Goal: Information Seeking & Learning: Learn about a topic

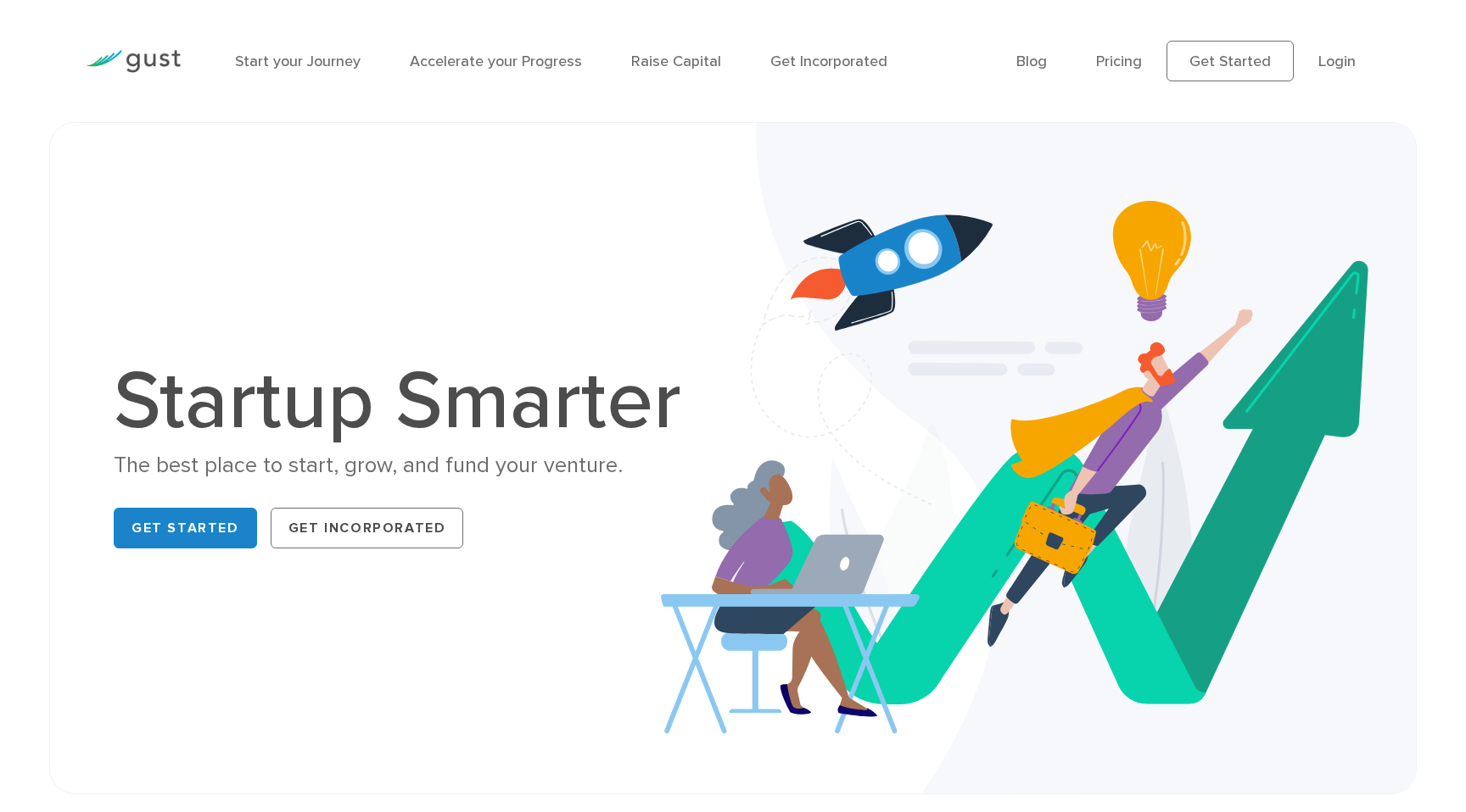
click at [659, 50] on li "Raise Capital" at bounding box center [676, 61] width 90 height 23
click at [659, 63] on link "Raise Capital" at bounding box center [676, 61] width 90 height 18
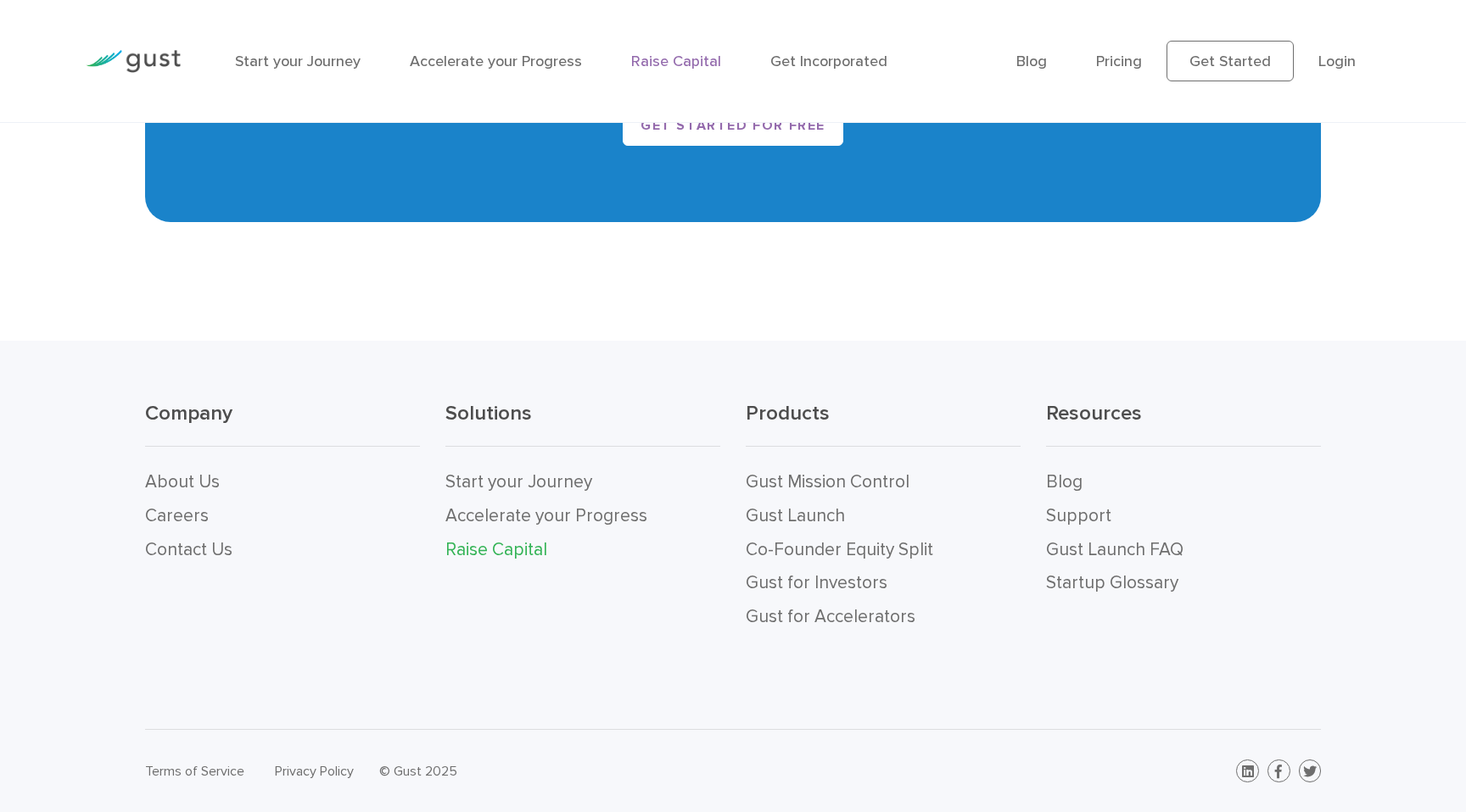
scroll to position [3405, 0]
click at [850, 579] on link "Gust for Investors" at bounding box center [815, 583] width 141 height 21
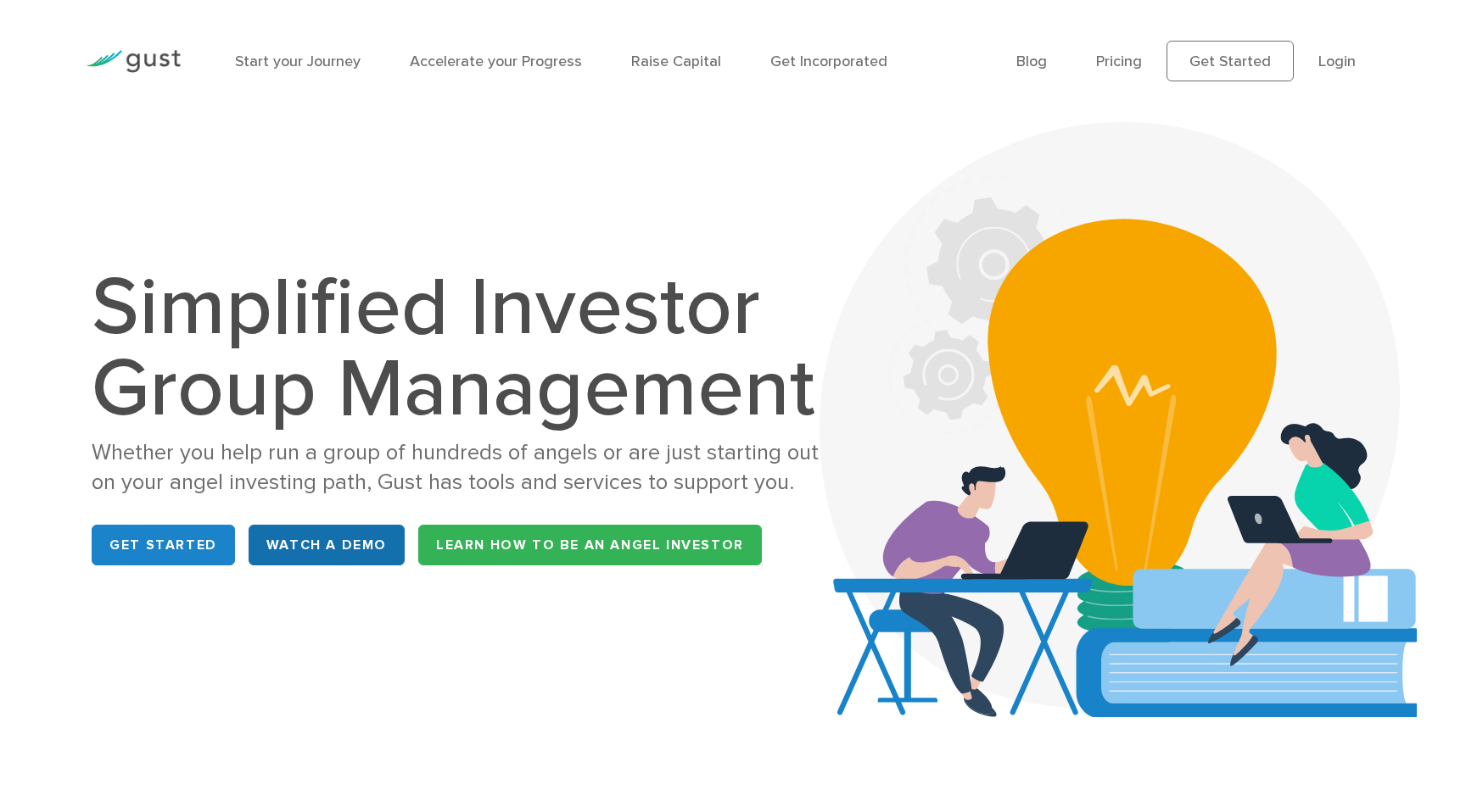
click at [320, 540] on link "WATCH A DEMO" at bounding box center [326, 545] width 156 height 41
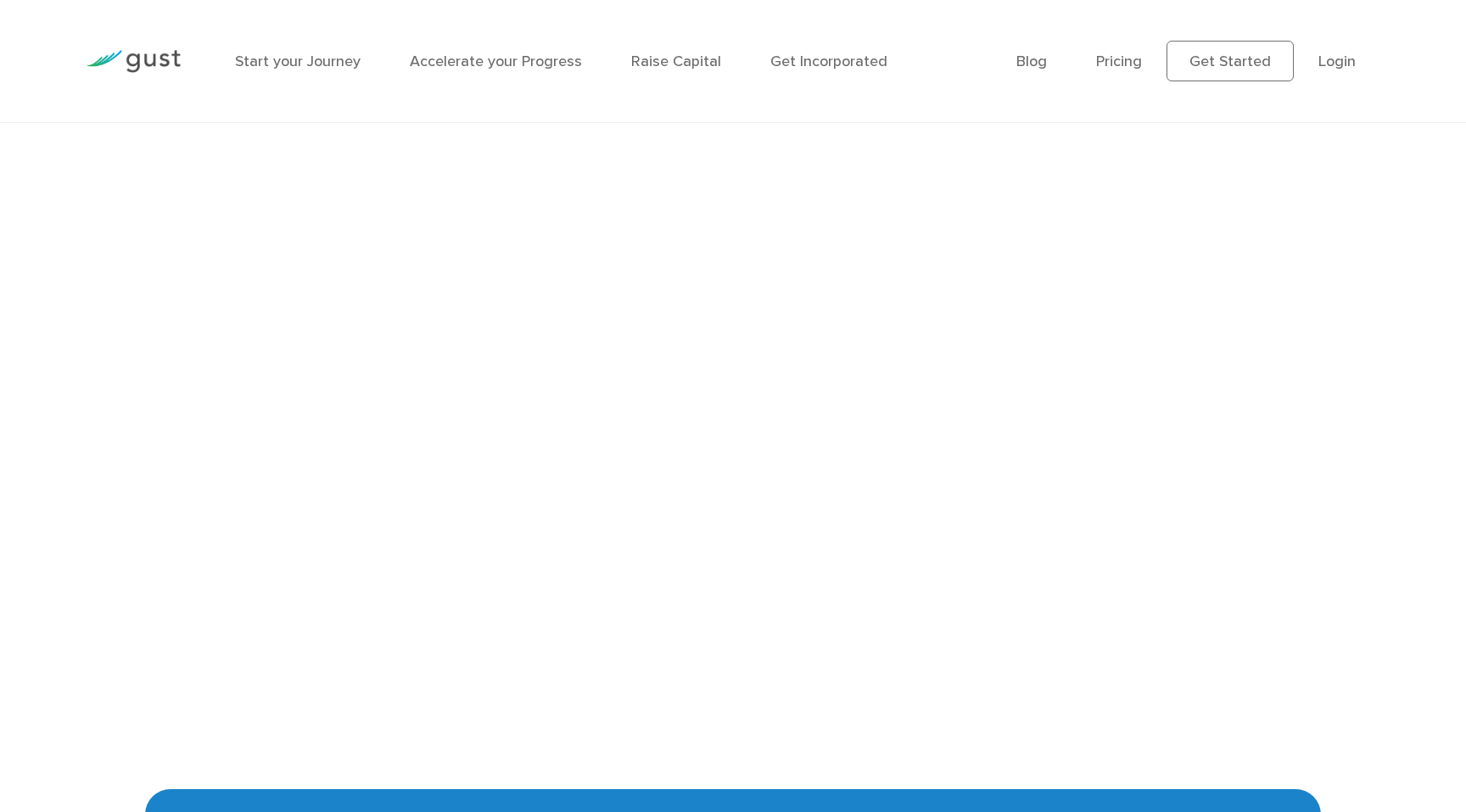
scroll to position [3765, 0]
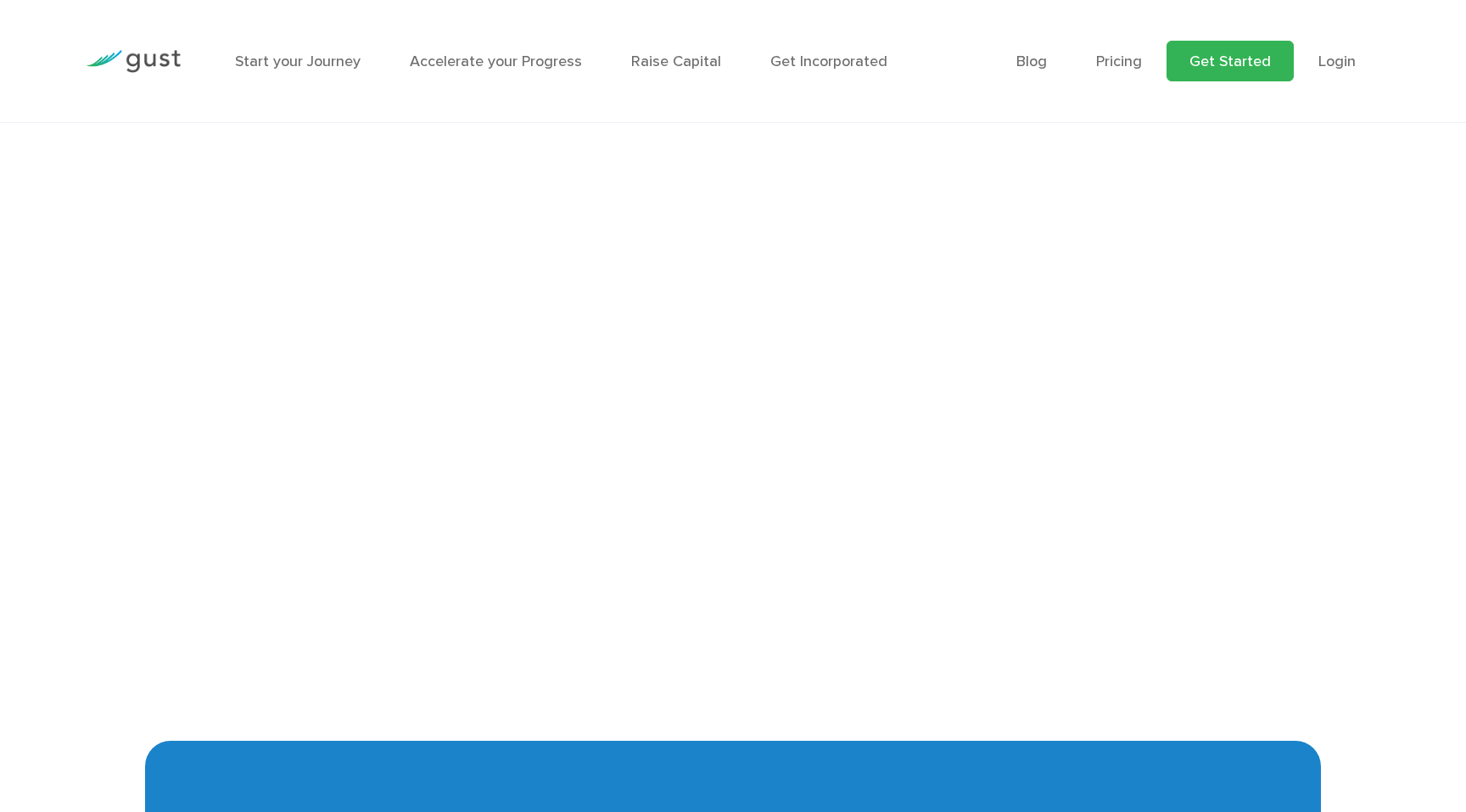
click at [1245, 68] on link "Get Started" at bounding box center [1229, 61] width 128 height 41
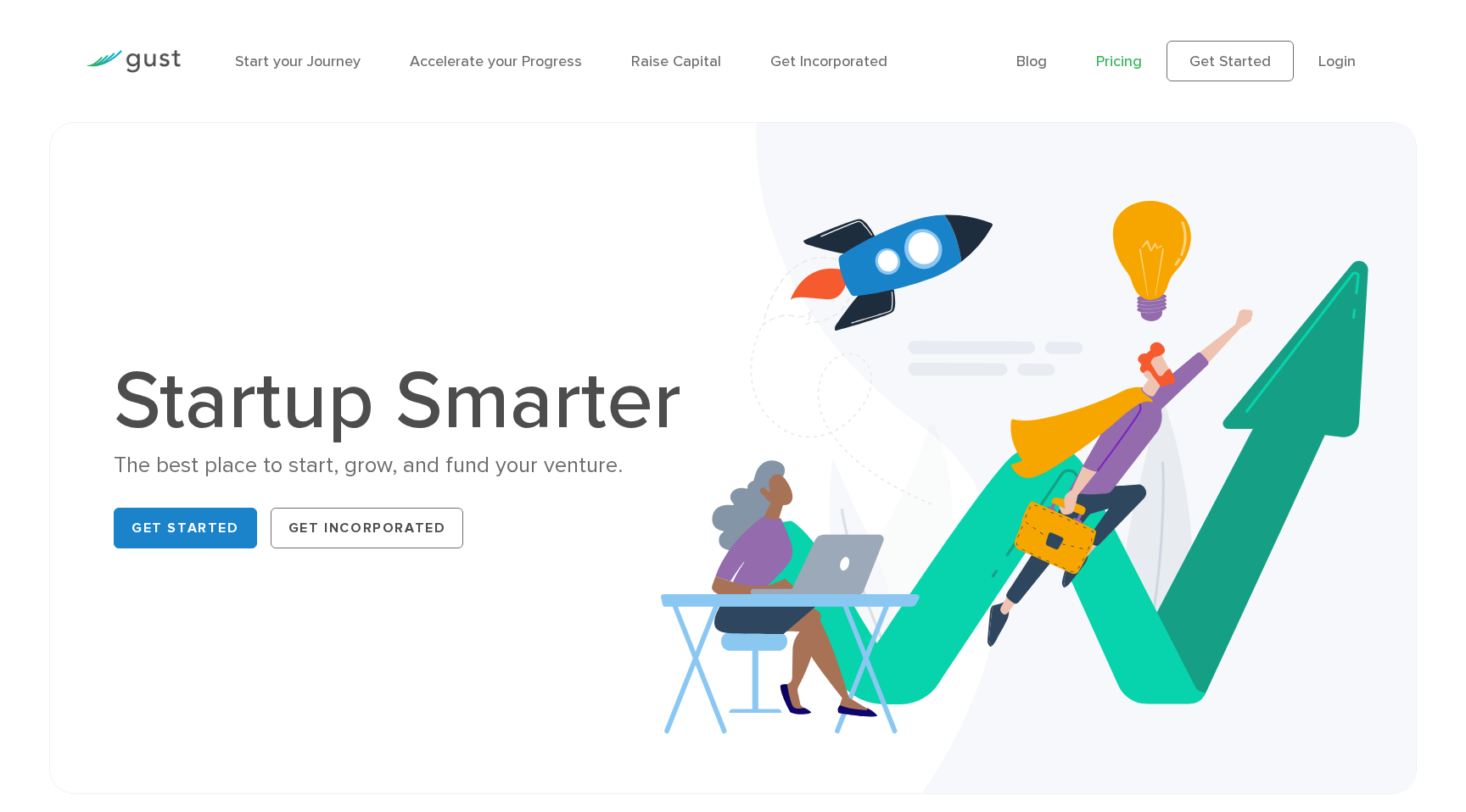
click at [1128, 56] on link "Pricing" at bounding box center [1118, 61] width 46 height 18
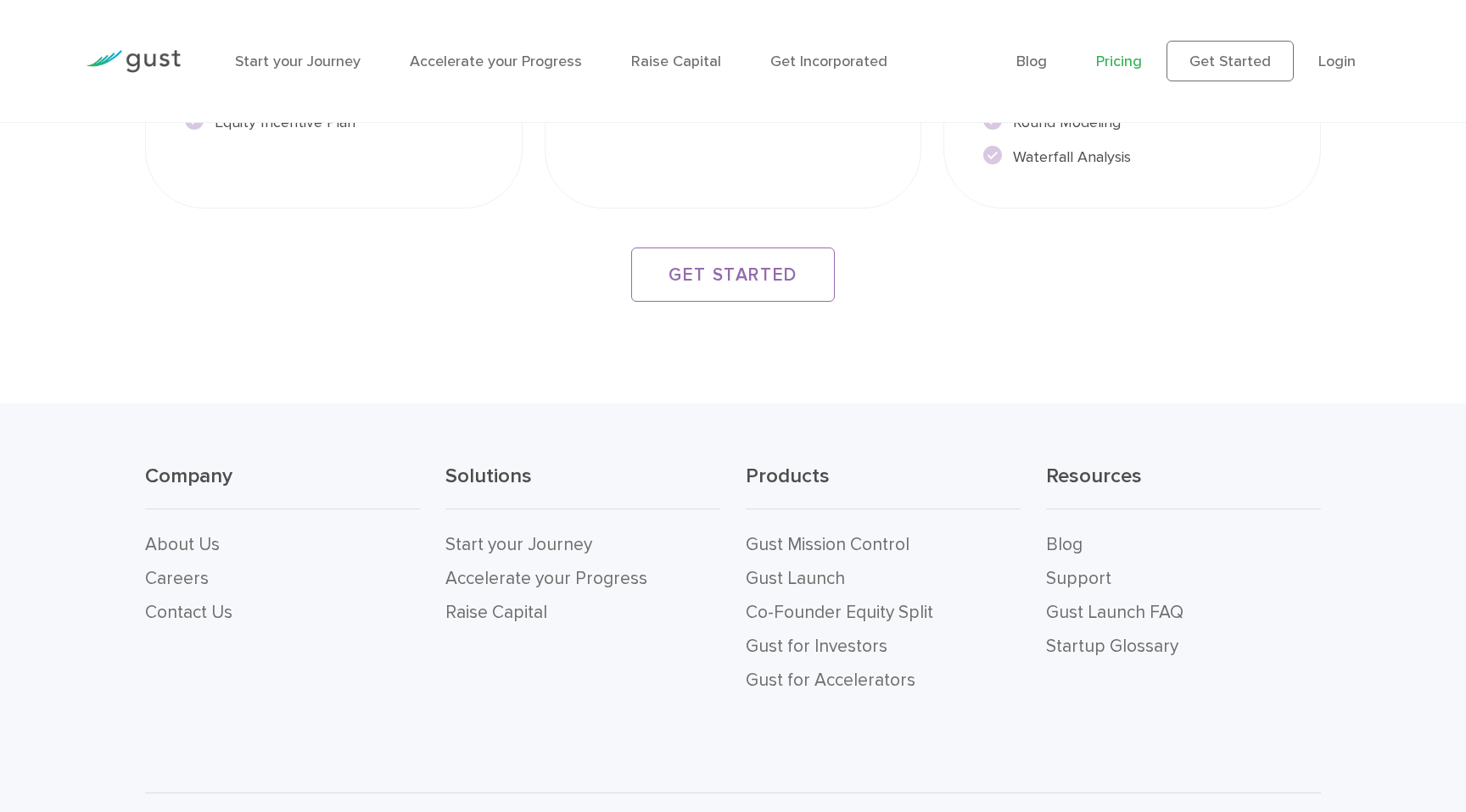
scroll to position [3417, 0]
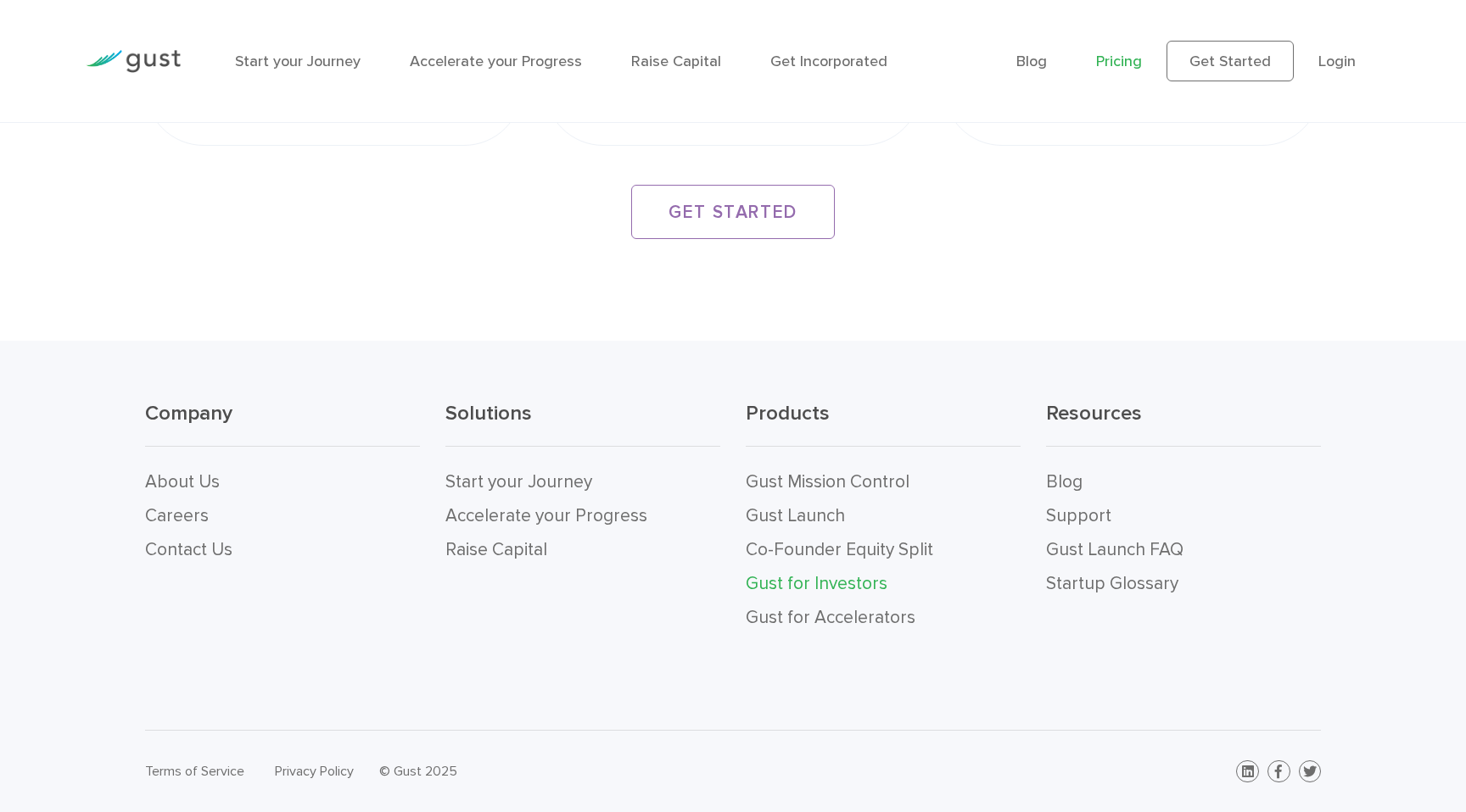
click at [800, 583] on link "Gust for Investors" at bounding box center [815, 584] width 141 height 21
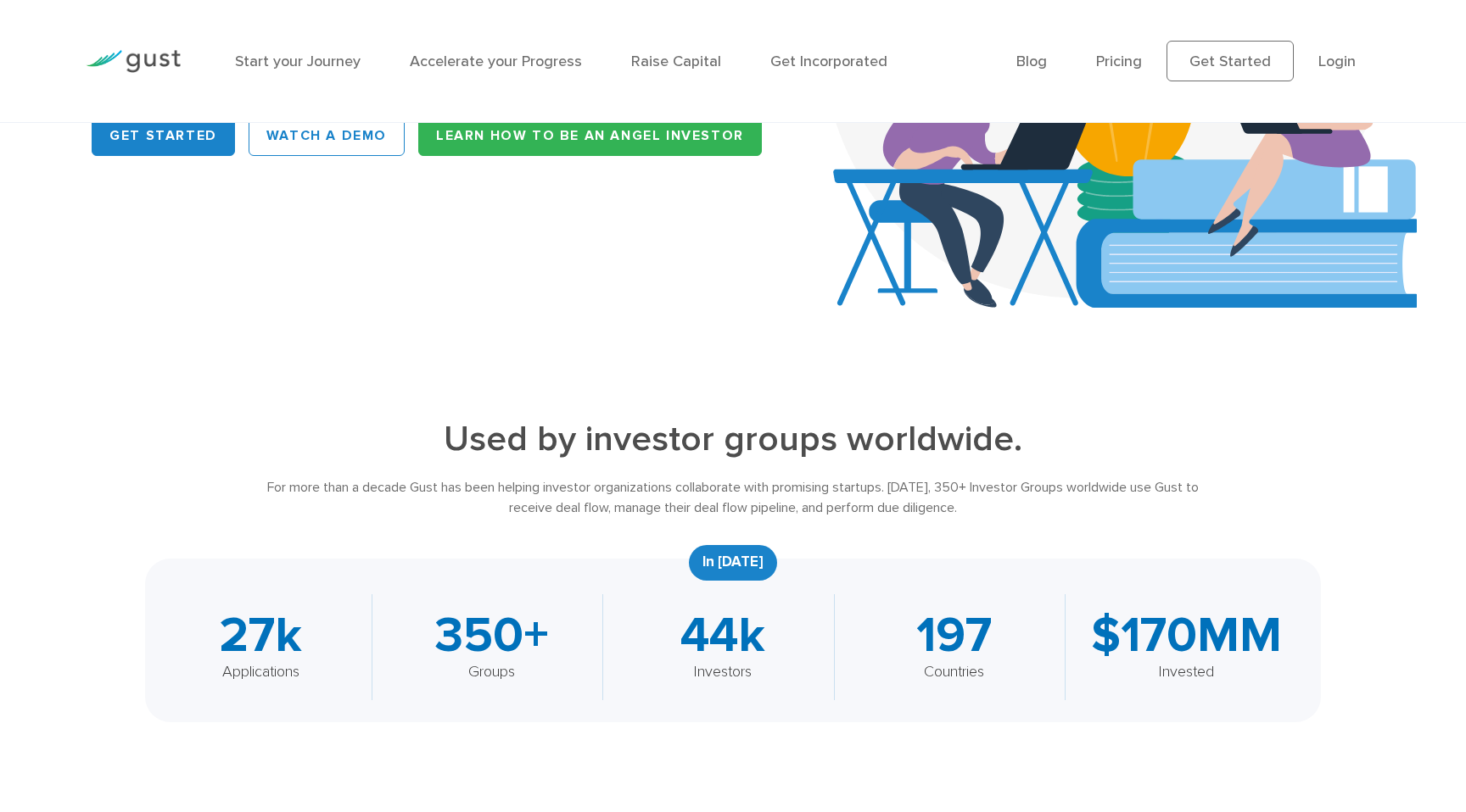
scroll to position [220, 0]
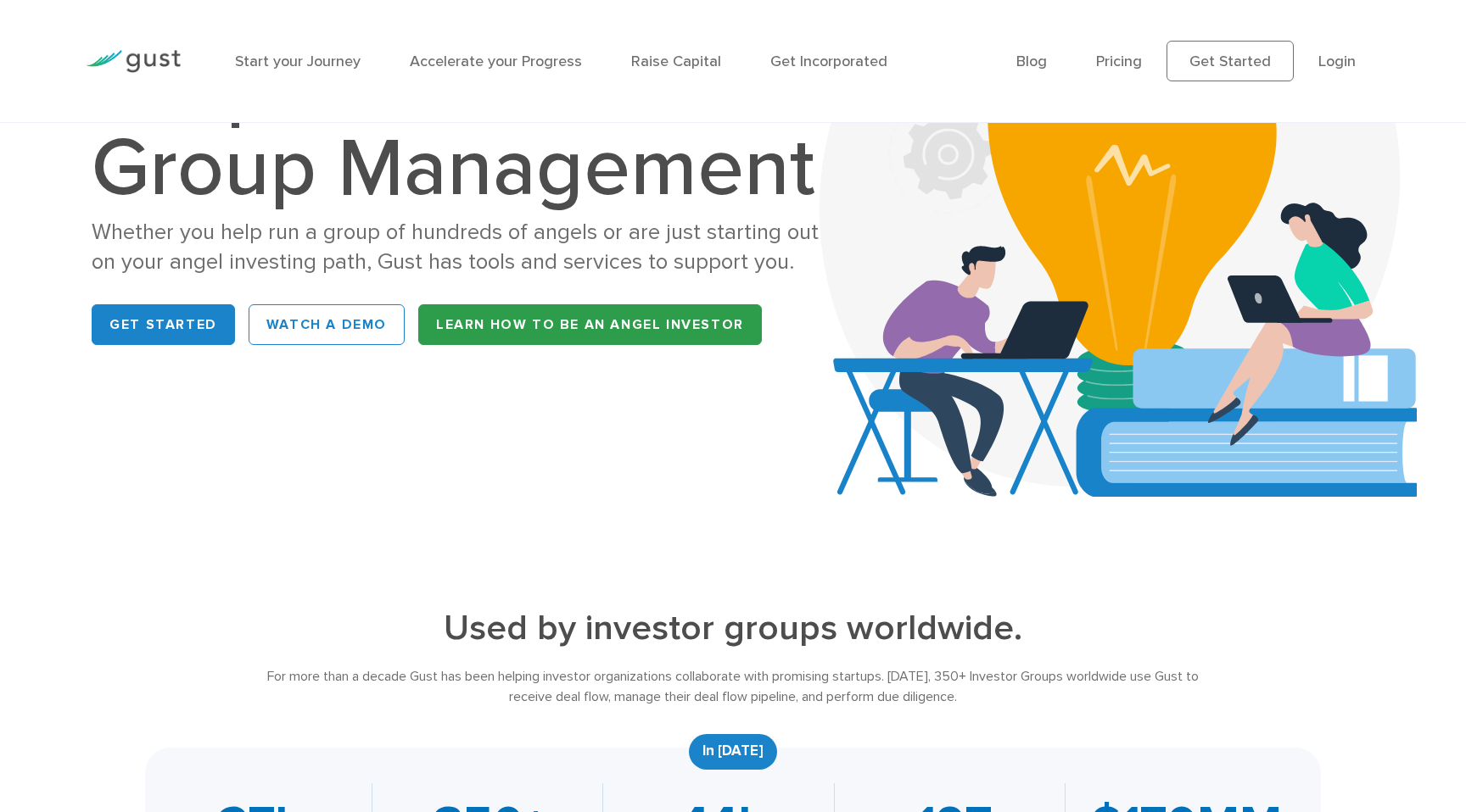
click at [635, 331] on link "Learn How to be an Angel Investor" at bounding box center [589, 325] width 344 height 41
